Goal: Task Accomplishment & Management: Complete application form

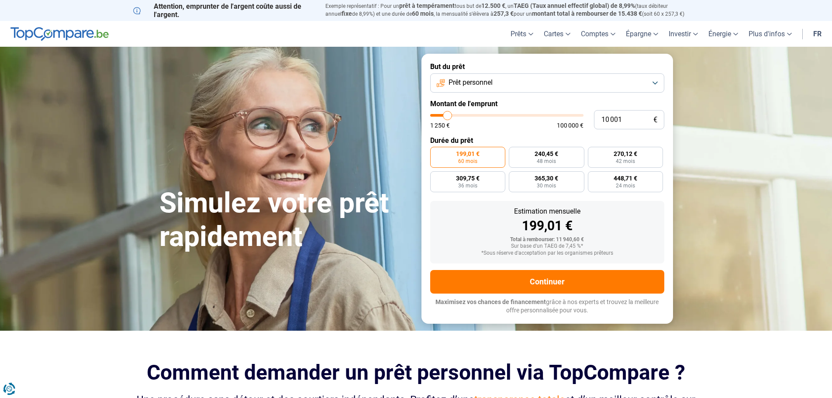
click at [530, 81] on button "Prêt personnel" at bounding box center [547, 82] width 234 height 19
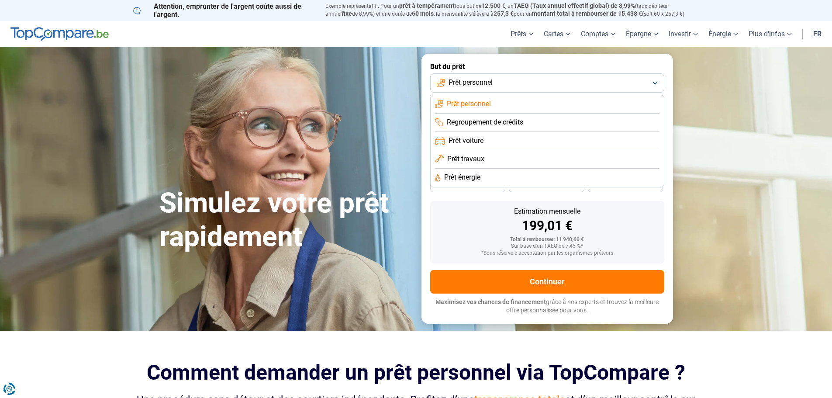
click at [468, 157] on span "Prêt travaux" at bounding box center [465, 159] width 37 height 10
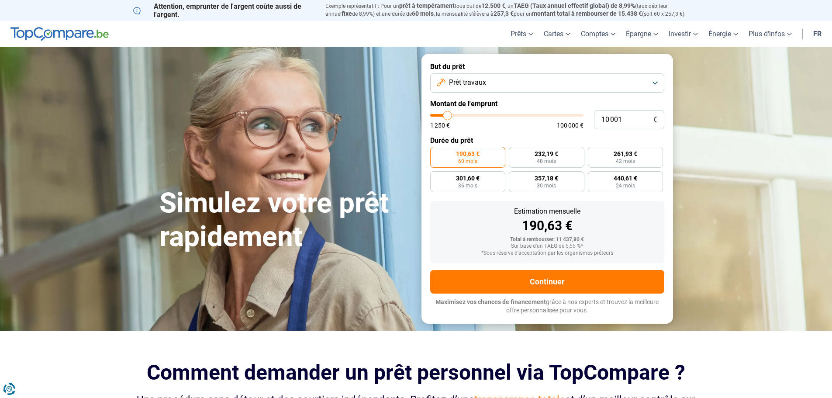
type input "9 750"
type input "9750"
type input "10 250"
type input "10250"
type input "11 000"
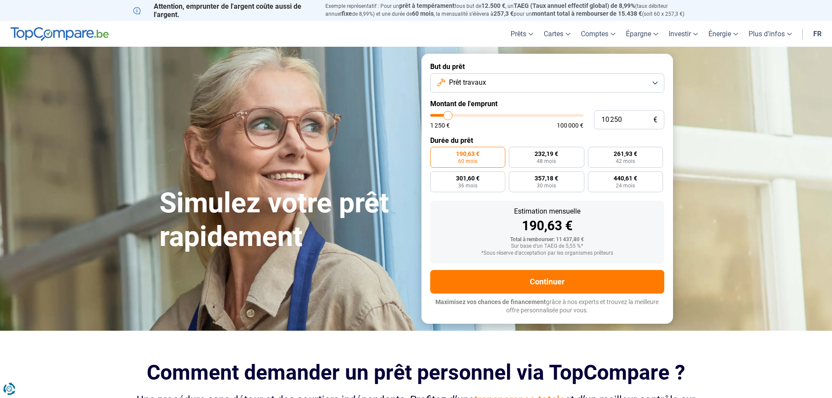
type input "11000"
type input "11 750"
type input "11750"
type input "12 750"
type input "12750"
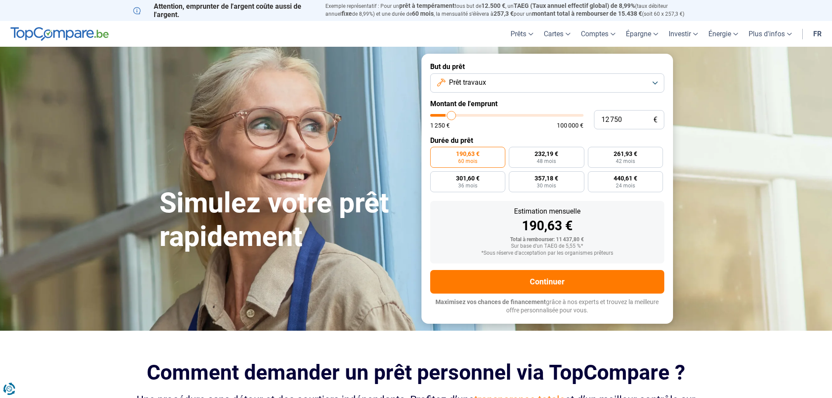
type input "14 000"
type input "14000"
type input "14 500"
type input "14500"
type input "14 750"
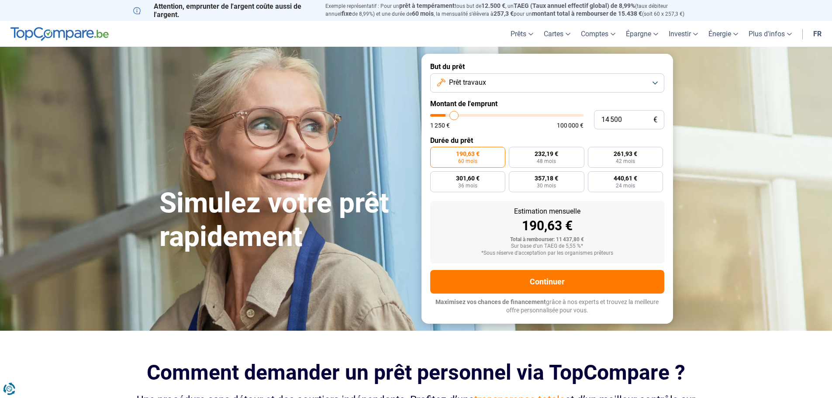
type input "14750"
type input "15 500"
type input "15500"
type input "16 000"
type input "16000"
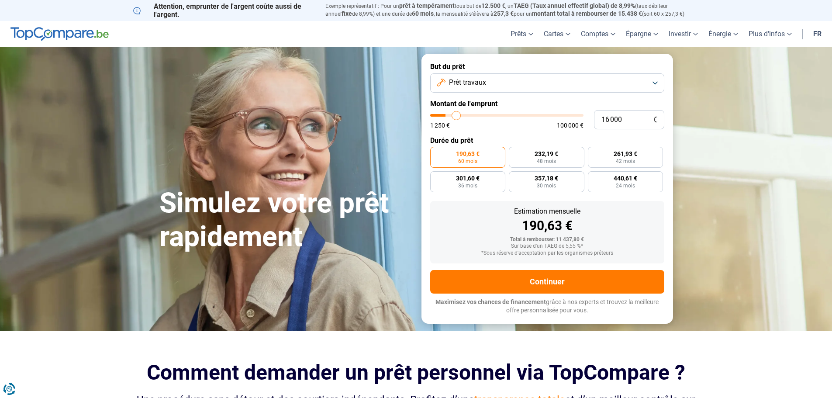
type input "16 500"
type input "16500"
type input "17 250"
type input "17250"
type input "17 500"
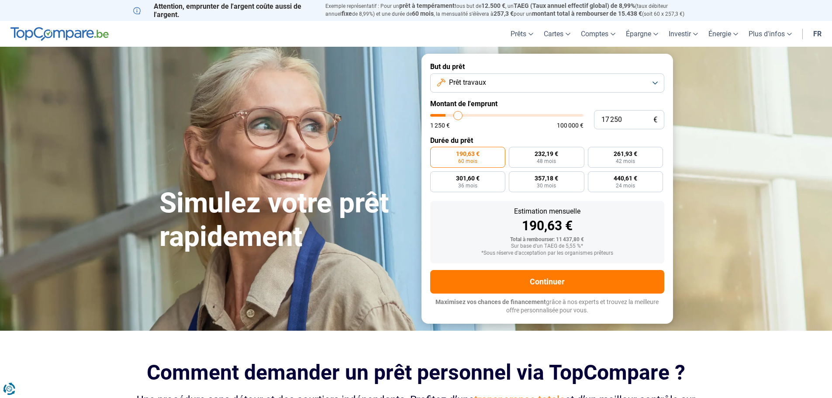
type input "17500"
type input "17 750"
type input "17750"
type input "18 500"
type input "18500"
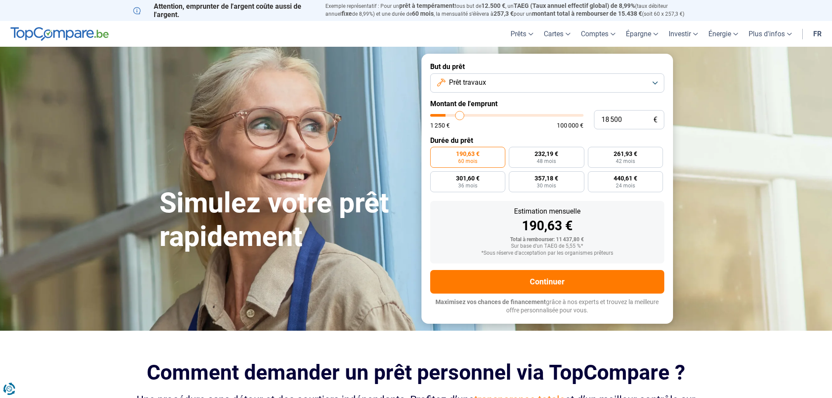
type input "19 000"
type input "19000"
type input "20 000"
type input "20000"
type input "20 250"
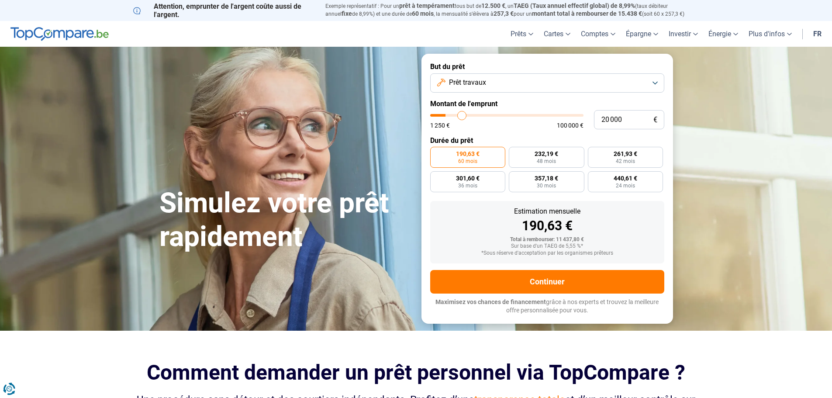
type input "20250"
type input "20 750"
type input "20750"
type input "21 250"
type input "21250"
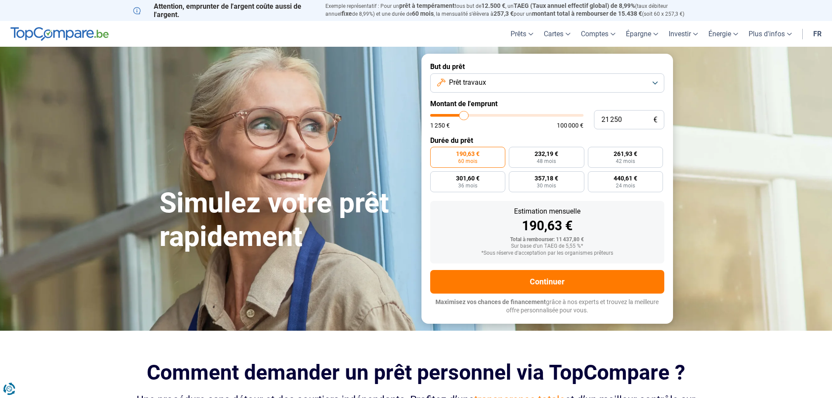
type input "21 500"
type input "21500"
type input "22 000"
type input "22000"
type input "22 750"
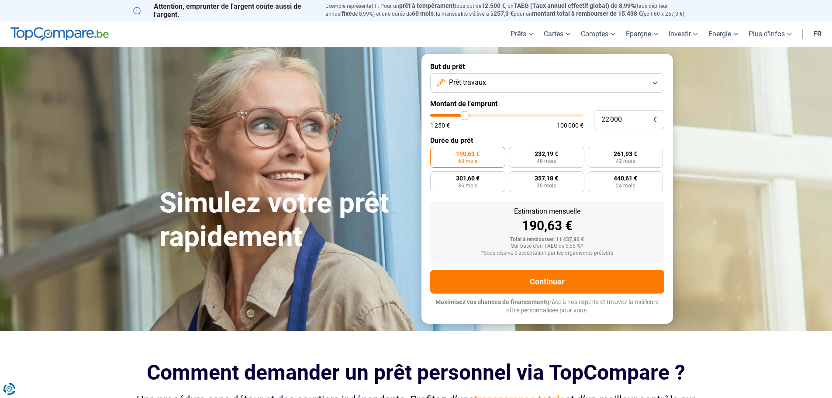
type input "22750"
type input "23 500"
type input "23500"
type input "24 500"
type input "24500"
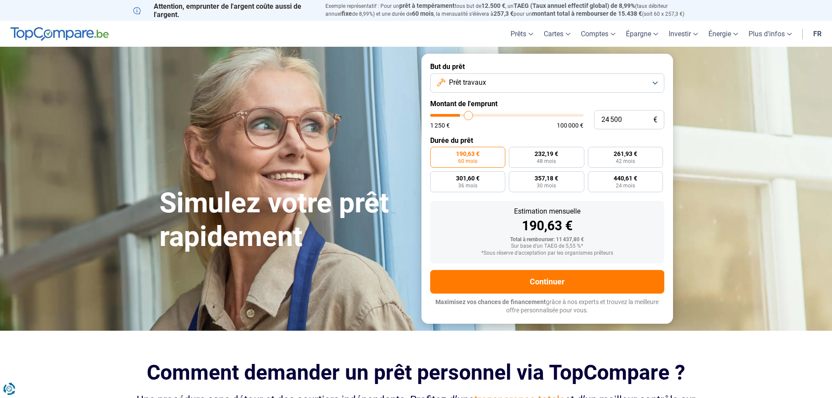
type input "24 750"
type input "24750"
type input "25 750"
type input "25750"
type input "26 250"
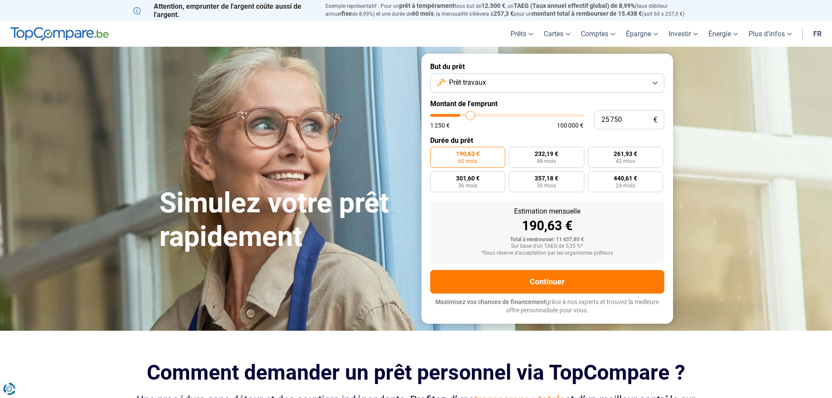
type input "26250"
type input "26 750"
type input "26750"
type input "27 250"
type input "27250"
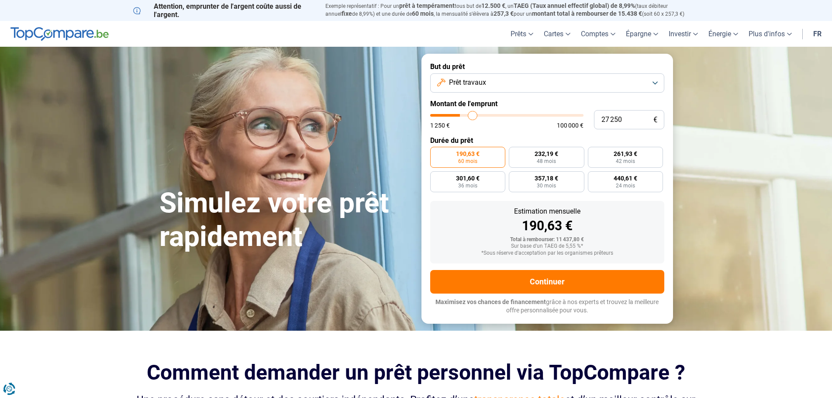
type input "27 750"
type input "27750"
type input "28 000"
type input "28000"
type input "28 750"
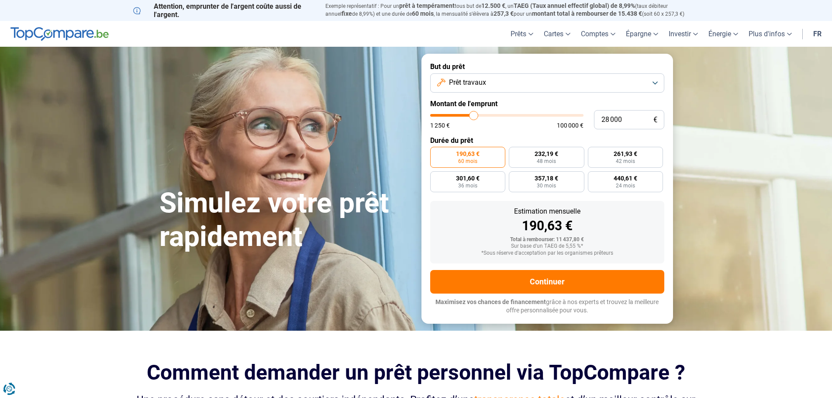
type input "28750"
type input "29 500"
type input "29500"
type input "30 250"
type input "30250"
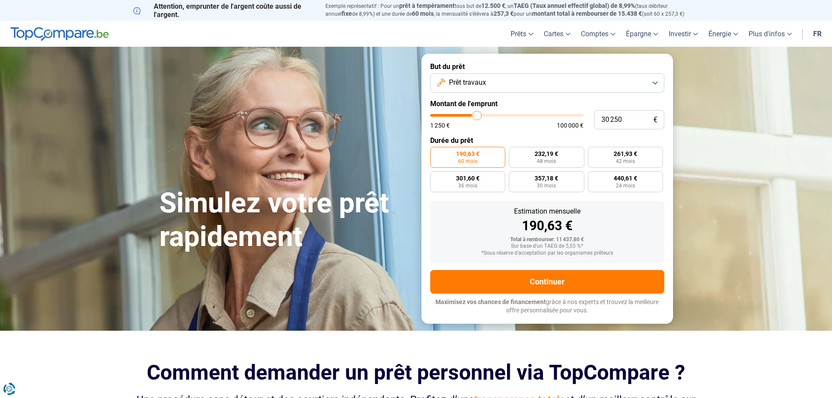
type input "30 500"
type input "30500"
type input "30 750"
type input "30750"
type input "31 250"
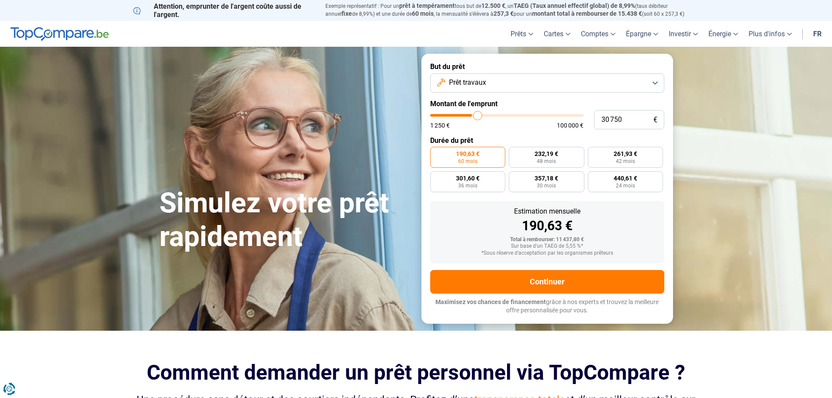
type input "31250"
type input "31 750"
type input "31750"
type input "32 000"
type input "32000"
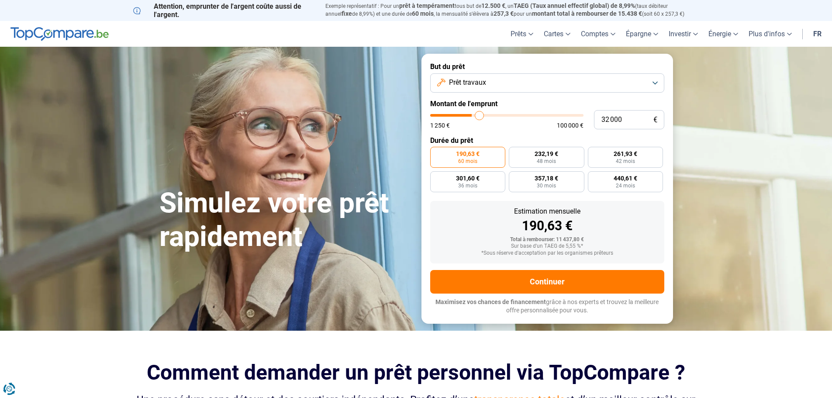
type input "32 500"
type input "32500"
type input "32 750"
type input "32750"
type input "33 250"
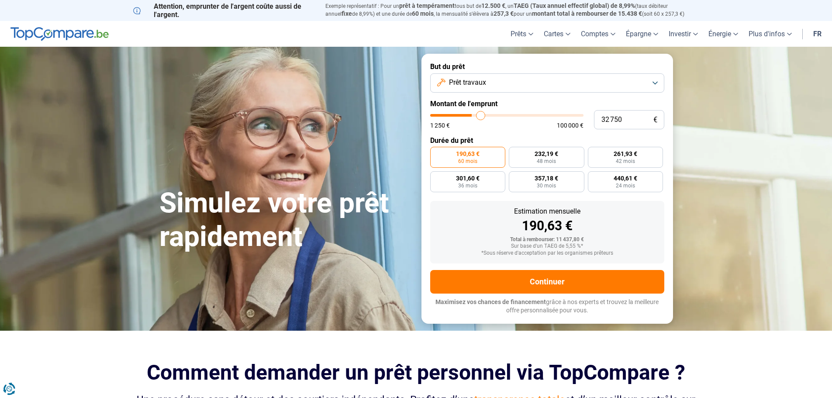
type input "33250"
type input "33 750"
type input "33750"
type input "34 000"
type input "34000"
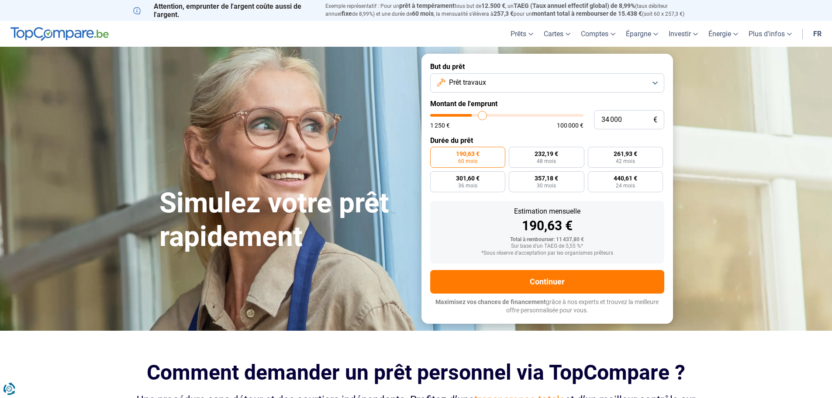
type input "34 750"
type input "34750"
type input "35 250"
type input "35250"
type input "36 250"
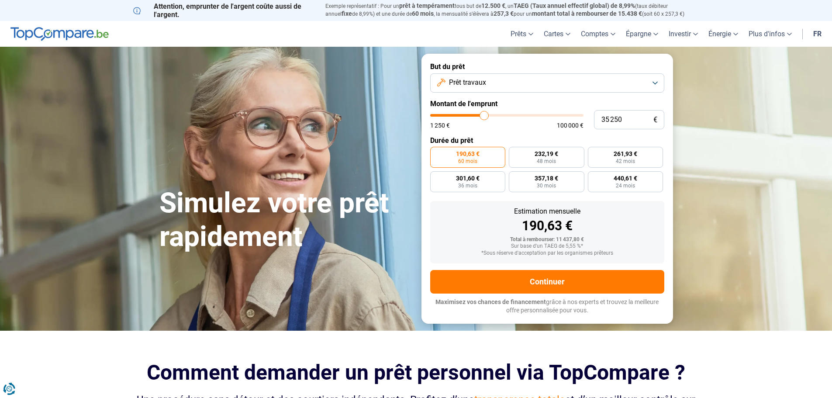
type input "36250"
type input "37 250"
type input "37250"
type input "38 250"
type input "38250"
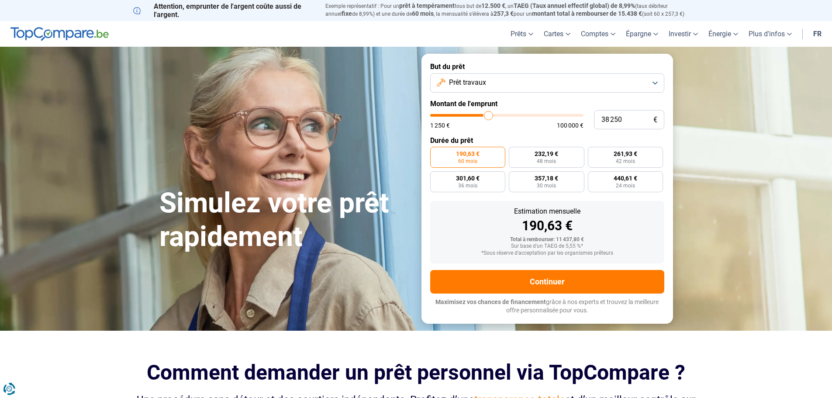
type input "38 750"
type input "38750"
type input "39 500"
type input "39500"
type input "39 750"
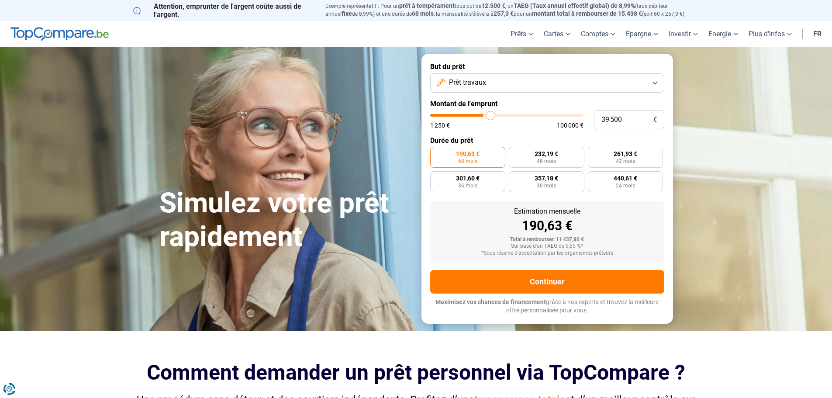
type input "39750"
type input "40 000"
drag, startPoint x: 447, startPoint y: 116, endPoint x: 491, endPoint y: 120, distance: 44.7
type input "40000"
click at [491, 117] on input "range" at bounding box center [506, 115] width 153 height 3
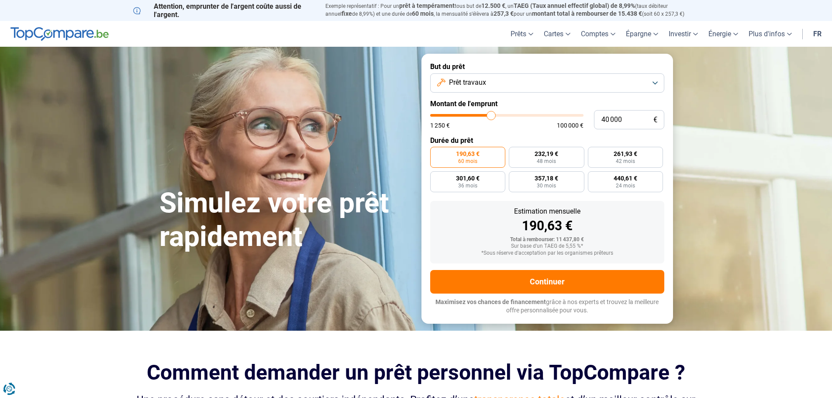
radio input "false"
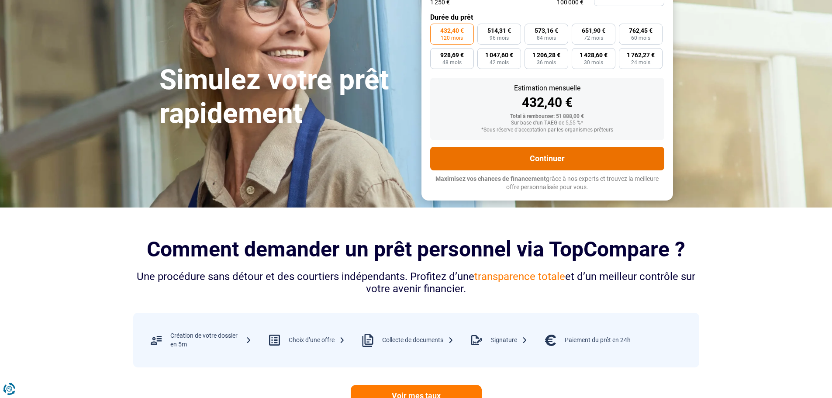
scroll to position [122, 0]
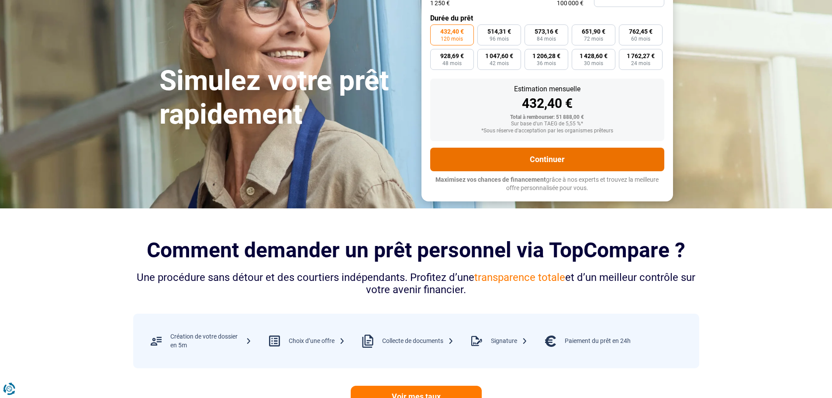
click at [533, 152] on button "Continuer" at bounding box center [547, 160] width 234 height 24
click at [539, 158] on button "Continuer" at bounding box center [547, 160] width 234 height 24
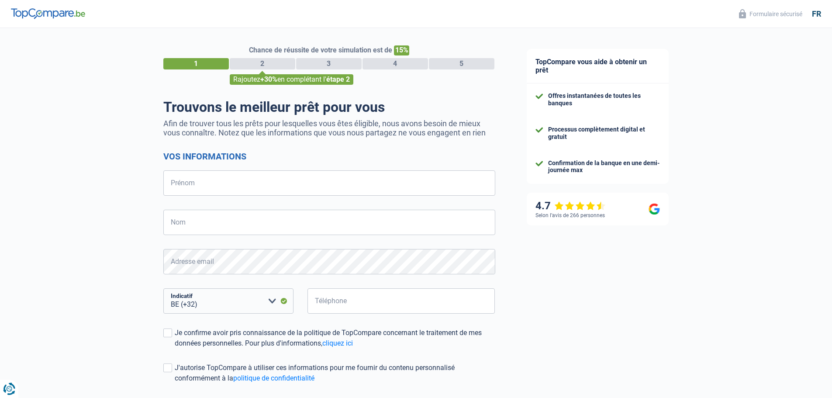
select select "32"
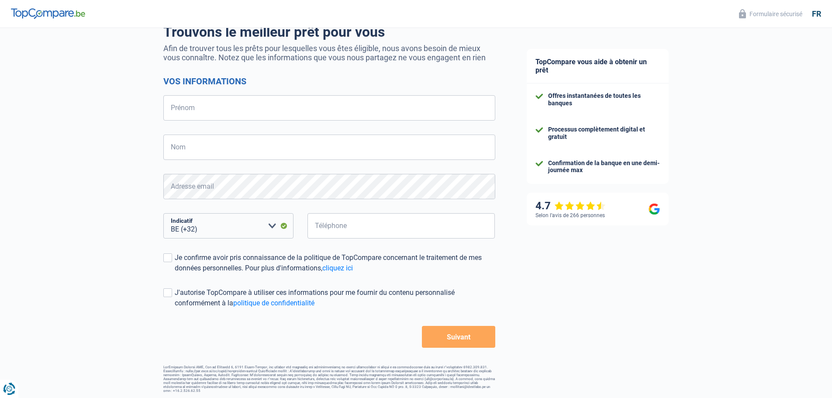
scroll to position [76, 0]
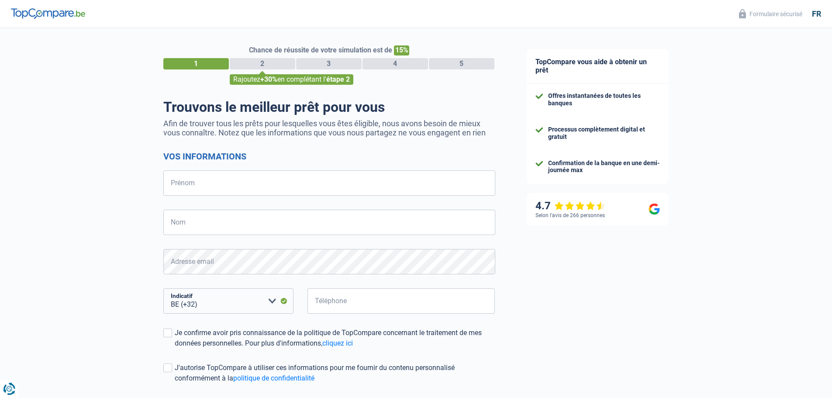
select select "32"
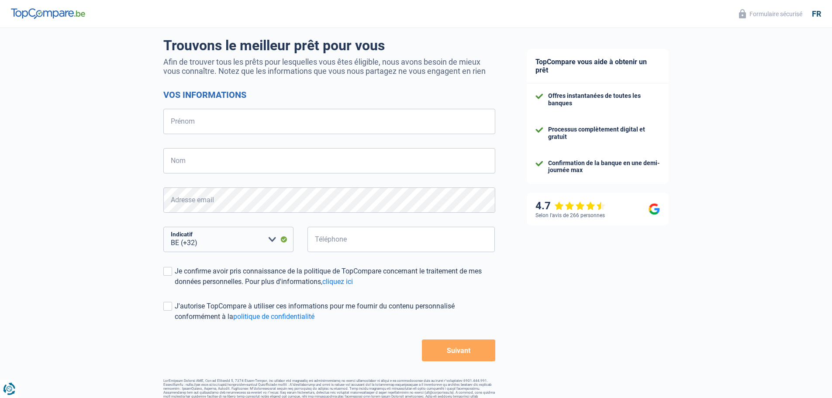
scroll to position [76, 0]
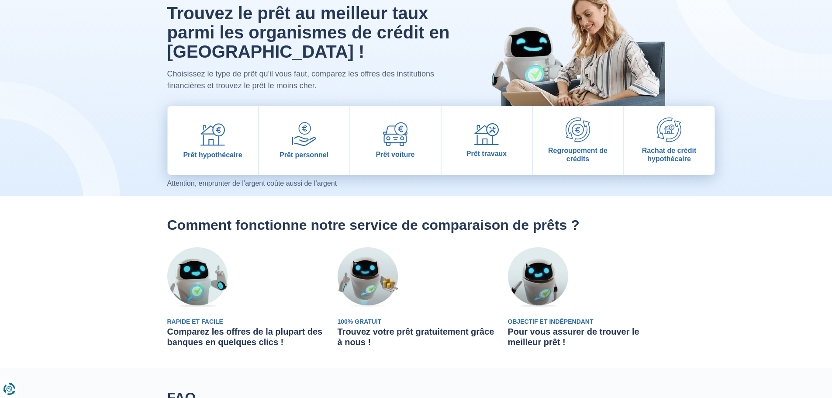
scroll to position [61, 0]
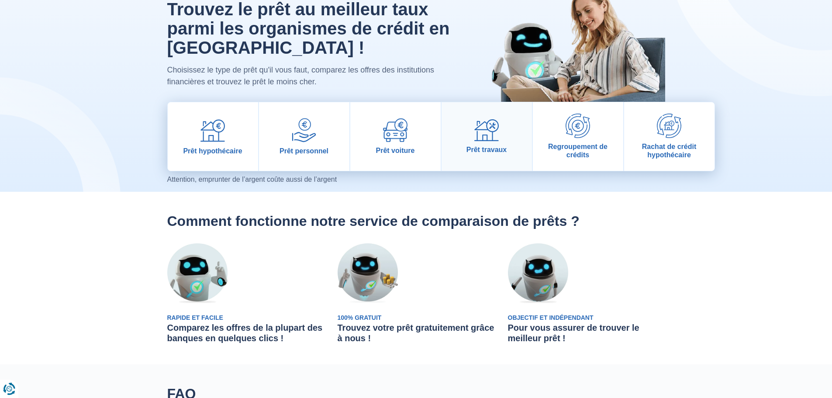
click at [490, 134] on img at bounding box center [486, 130] width 24 height 22
